Goal: Check status: Check status

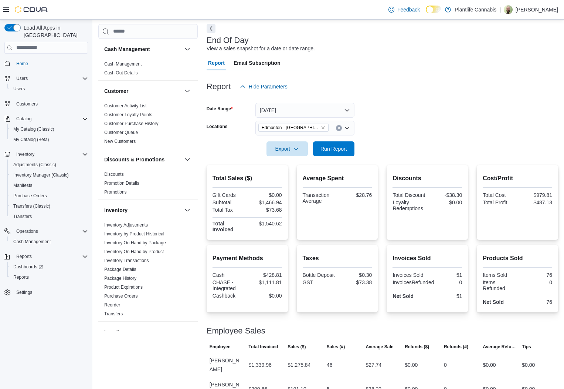
scroll to position [338, 0]
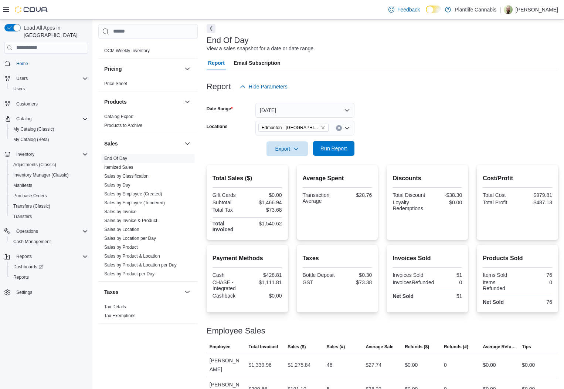
click at [333, 151] on span "Run Report" at bounding box center [334, 148] width 27 height 7
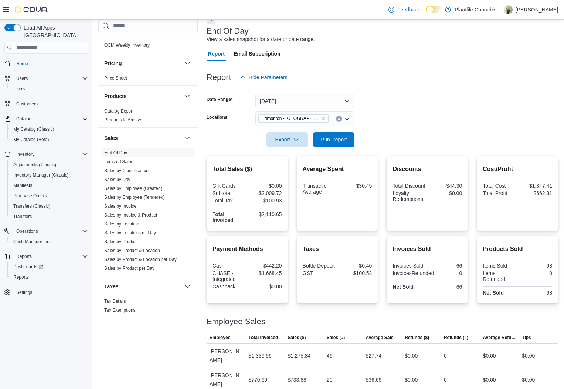
scroll to position [31, 0]
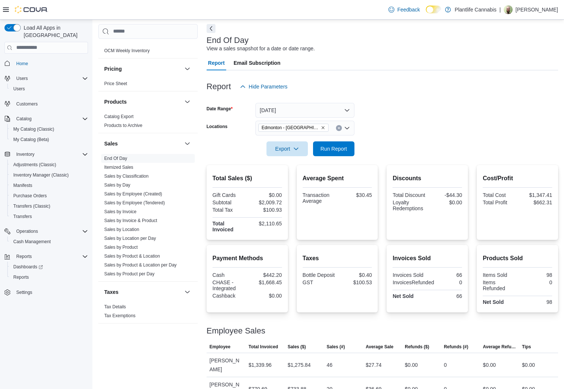
click at [382, 219] on div "Total Sales ($) Gift Cards $0.00 Subtotal $2,009.72 Total Tax $100.93 Total Inv…" at bounding box center [383, 202] width 352 height 75
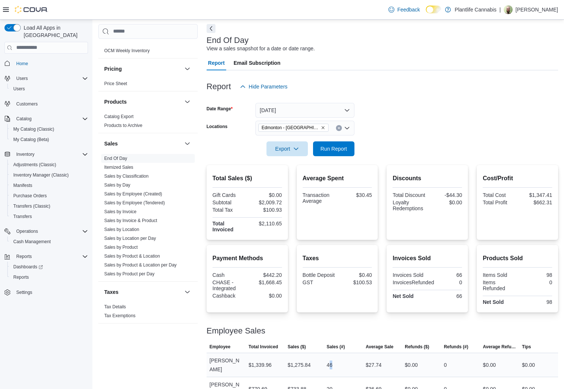
drag, startPoint x: 341, startPoint y: 361, endPoint x: 331, endPoint y: 362, distance: 9.3
click at [331, 362] on div "46" at bounding box center [343, 364] width 39 height 15
click at [341, 361] on div "46" at bounding box center [343, 364] width 39 height 15
drag, startPoint x: 333, startPoint y: 361, endPoint x: 321, endPoint y: 362, distance: 12.2
click at [317, 363] on tr "Employee [PERSON_NAME] Total Invoiced $1,339.96 Sales ($) $1,275.84 Sales (#) 4…" at bounding box center [383, 364] width 352 height 24
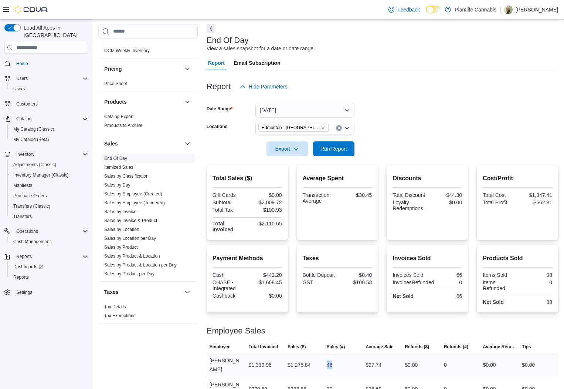
click at [337, 360] on div "46" at bounding box center [343, 364] width 39 height 15
drag, startPoint x: 337, startPoint y: 360, endPoint x: 324, endPoint y: 361, distance: 13.4
click at [318, 361] on tr "Employee [PERSON_NAME] Total Invoiced $1,339.96 Sales ($) $1,275.84 Sales (#) 4…" at bounding box center [383, 364] width 352 height 24
click at [346, 361] on div "46" at bounding box center [343, 364] width 39 height 15
drag, startPoint x: 346, startPoint y: 361, endPoint x: 300, endPoint y: 364, distance: 45.9
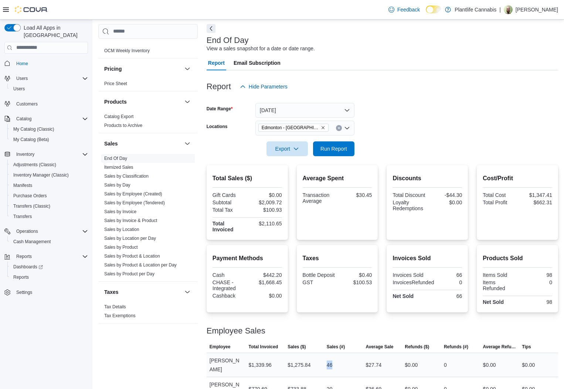
click at [295, 365] on tr "Employee [PERSON_NAME] Total Invoiced $1,339.96 Sales ($) $1,275.84 Sales (#) 4…" at bounding box center [383, 364] width 352 height 24
click at [331, 362] on div "46" at bounding box center [330, 364] width 6 height 9
drag, startPoint x: 310, startPoint y: 361, endPoint x: 301, endPoint y: 361, distance: 8.5
click at [301, 361] on tr "Employee [PERSON_NAME] Total Invoiced $1,339.96 Sales ($) $1,275.84 Sales (#) 4…" at bounding box center [383, 364] width 352 height 24
click at [325, 360] on div "46" at bounding box center [343, 364] width 39 height 15
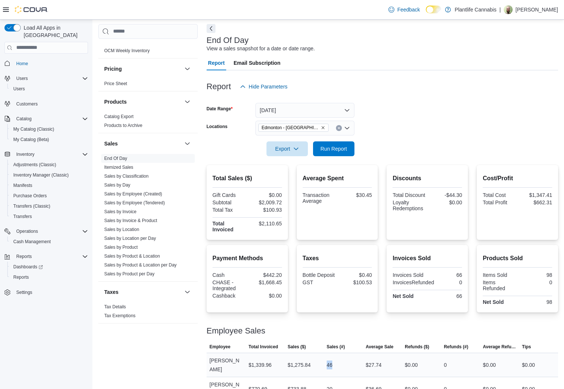
drag, startPoint x: 332, startPoint y: 360, endPoint x: 327, endPoint y: 361, distance: 5.6
click at [327, 361] on div "46" at bounding box center [343, 364] width 39 height 15
click at [351, 357] on div "46" at bounding box center [343, 364] width 39 height 15
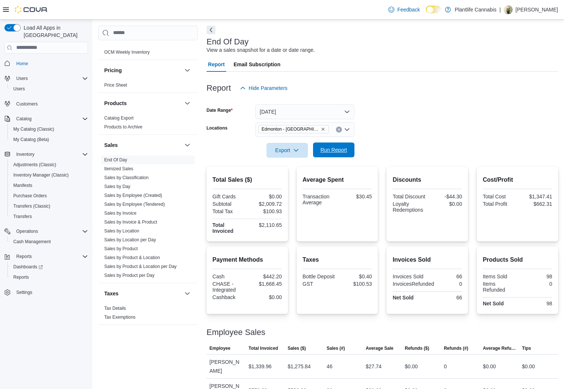
click at [335, 157] on span "Run Report" at bounding box center [334, 149] width 33 height 15
click at [334, 159] on div at bounding box center [383, 162] width 352 height 9
click at [335, 155] on span "Run Report" at bounding box center [334, 149] width 33 height 15
